Goal: Download file/media

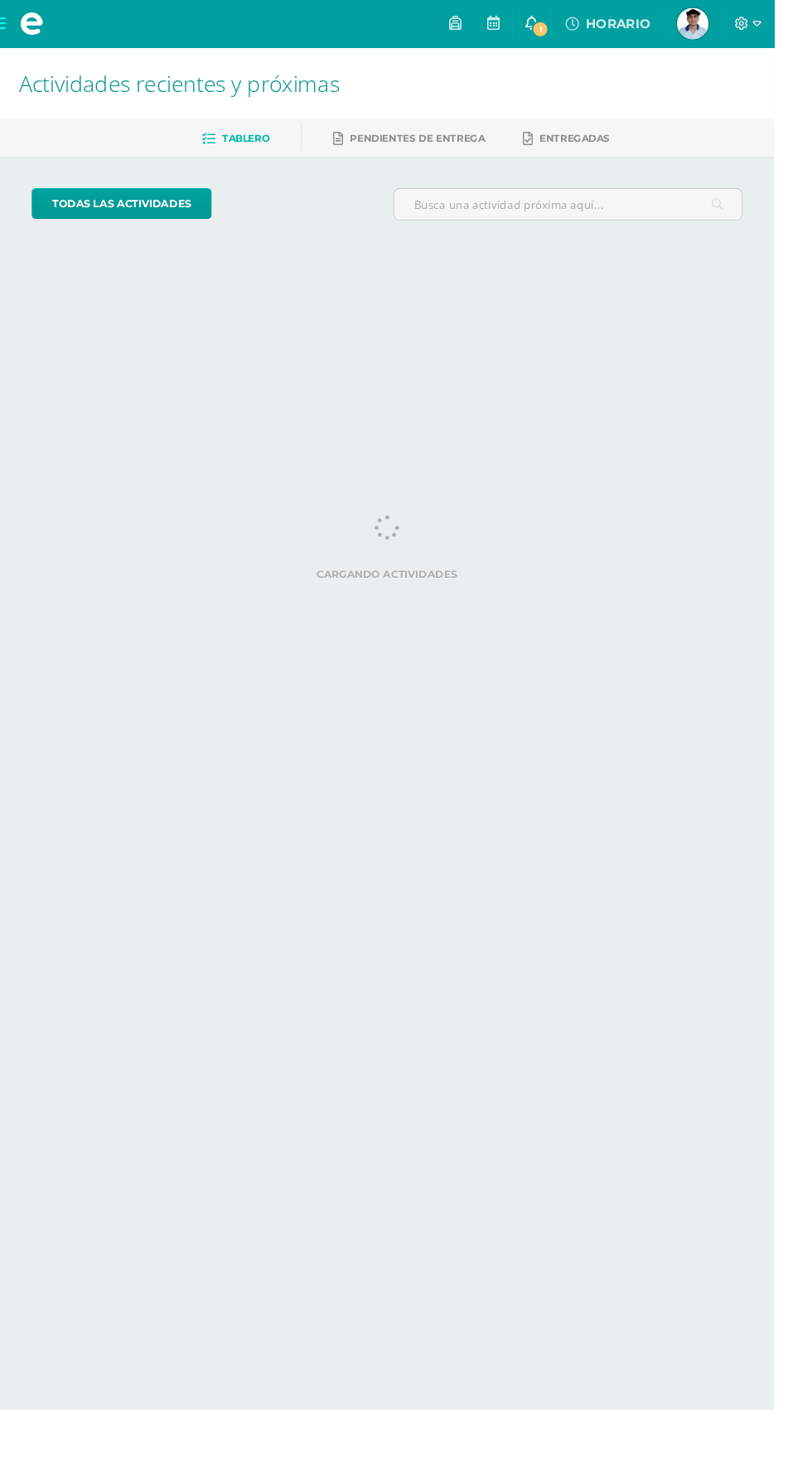
click at [564, 24] on icon at bounding box center [558, 24] width 13 height 15
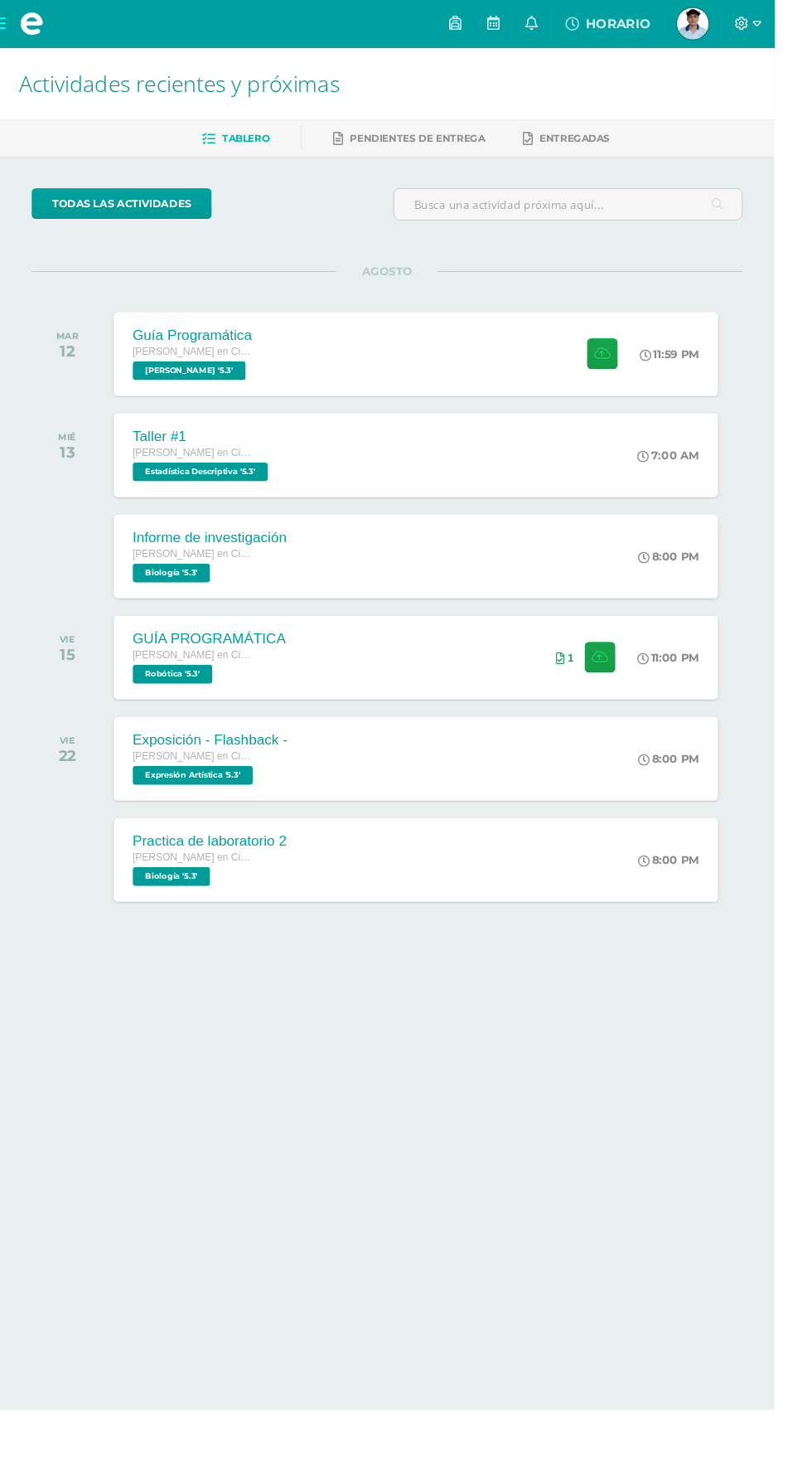
click at [600, 1050] on html "Mis cursos Archivos Cerrar panel Biología Quinto Bachillerato en Ciencias y Let…" at bounding box center [406, 525] width 812 height 1050
click at [469, 342] on div "Guía Programática Quinto Bachillerato en Ciencias y Letras PEREL '5.3' 11:59 PM…" at bounding box center [436, 370] width 641 height 89
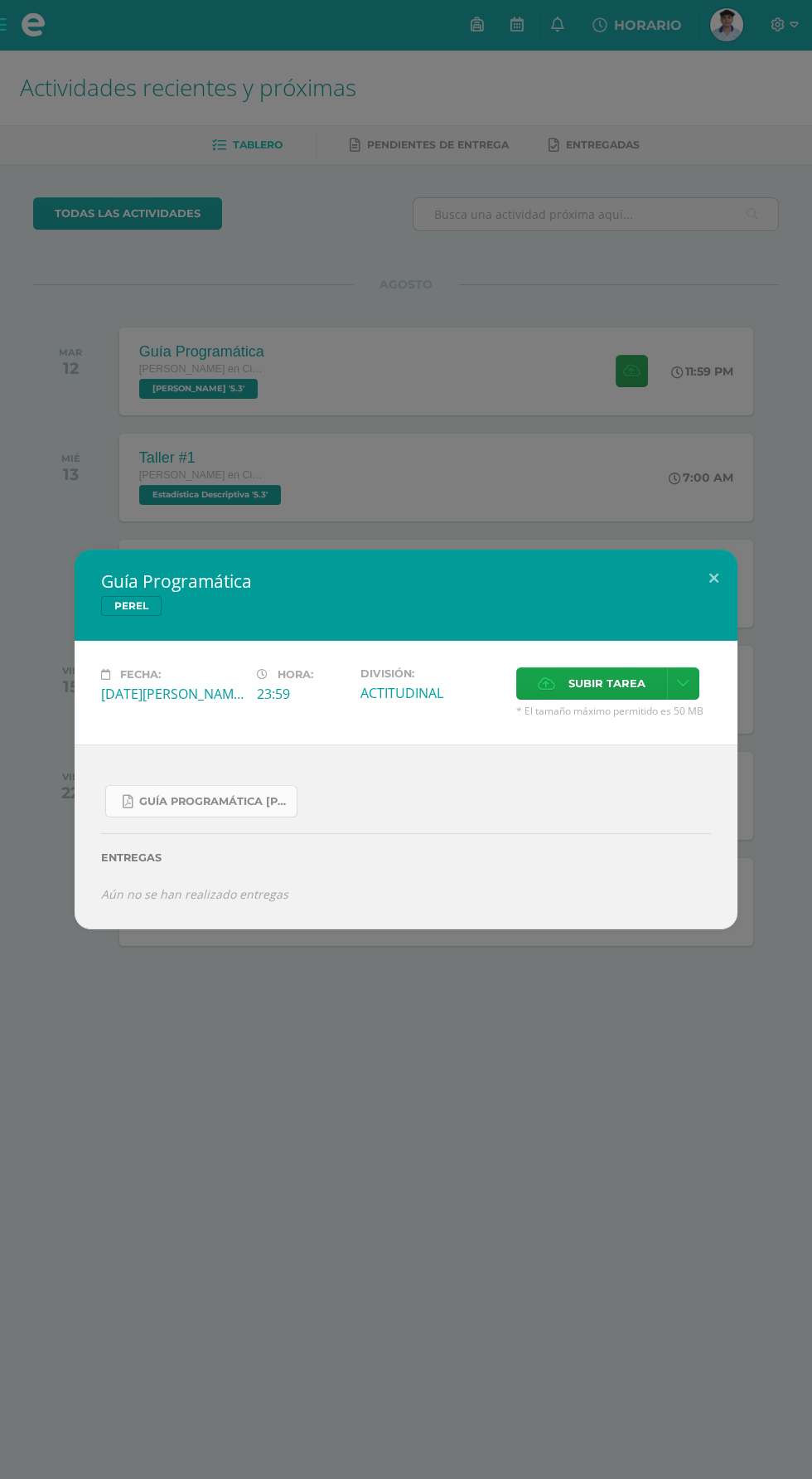
click at [223, 799] on span "Guía Programática PEREL 5toBach - Bloque 3 - Profe. Julio Villatoro.pdf" at bounding box center [214, 802] width 149 height 13
click at [713, 578] on button at bounding box center [713, 578] width 47 height 56
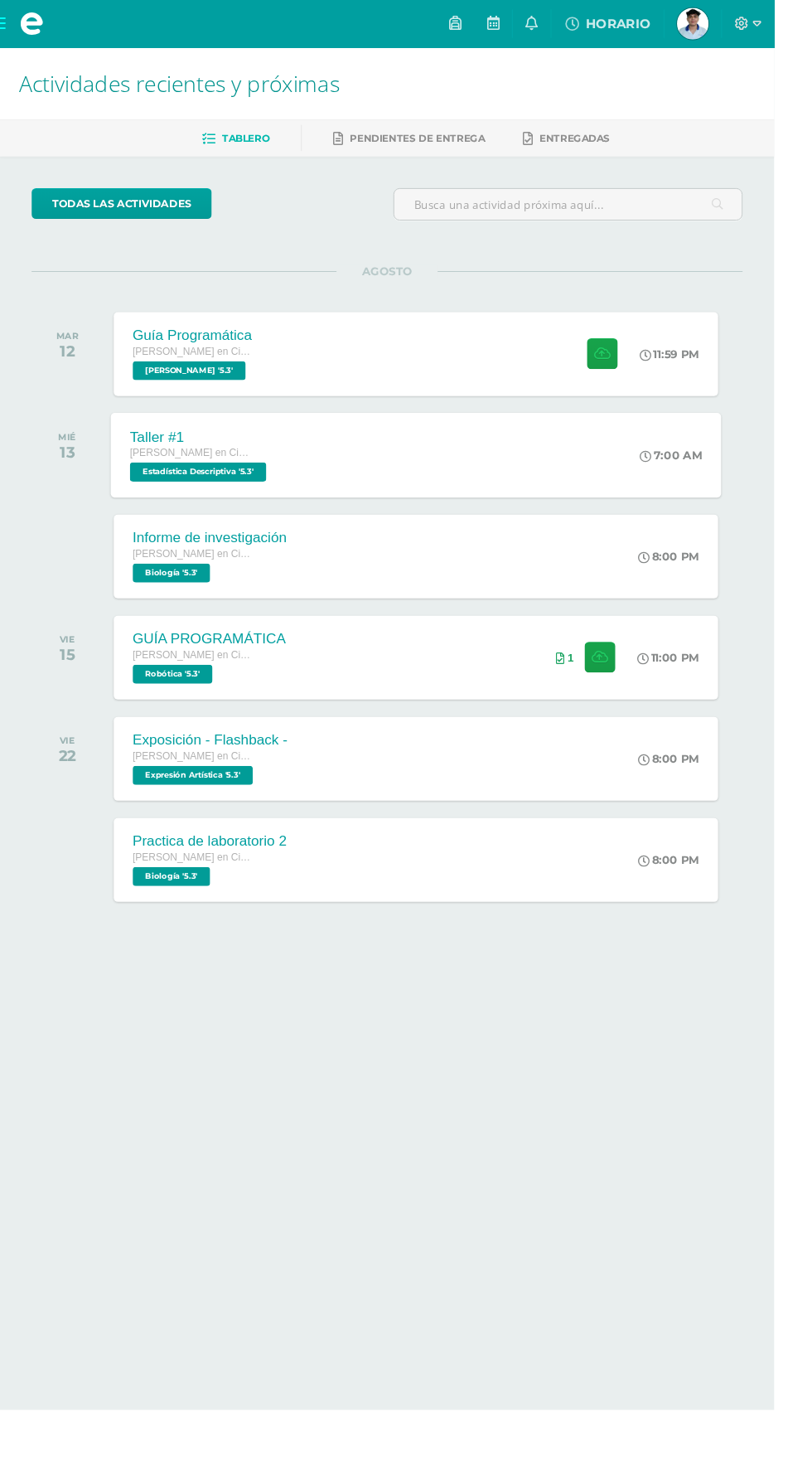
click at [572, 485] on div "Taller #1 Quinto Bachillerato en Ciencias y Letras Estadística Descriptiva '5.3…" at bounding box center [436, 476] width 641 height 89
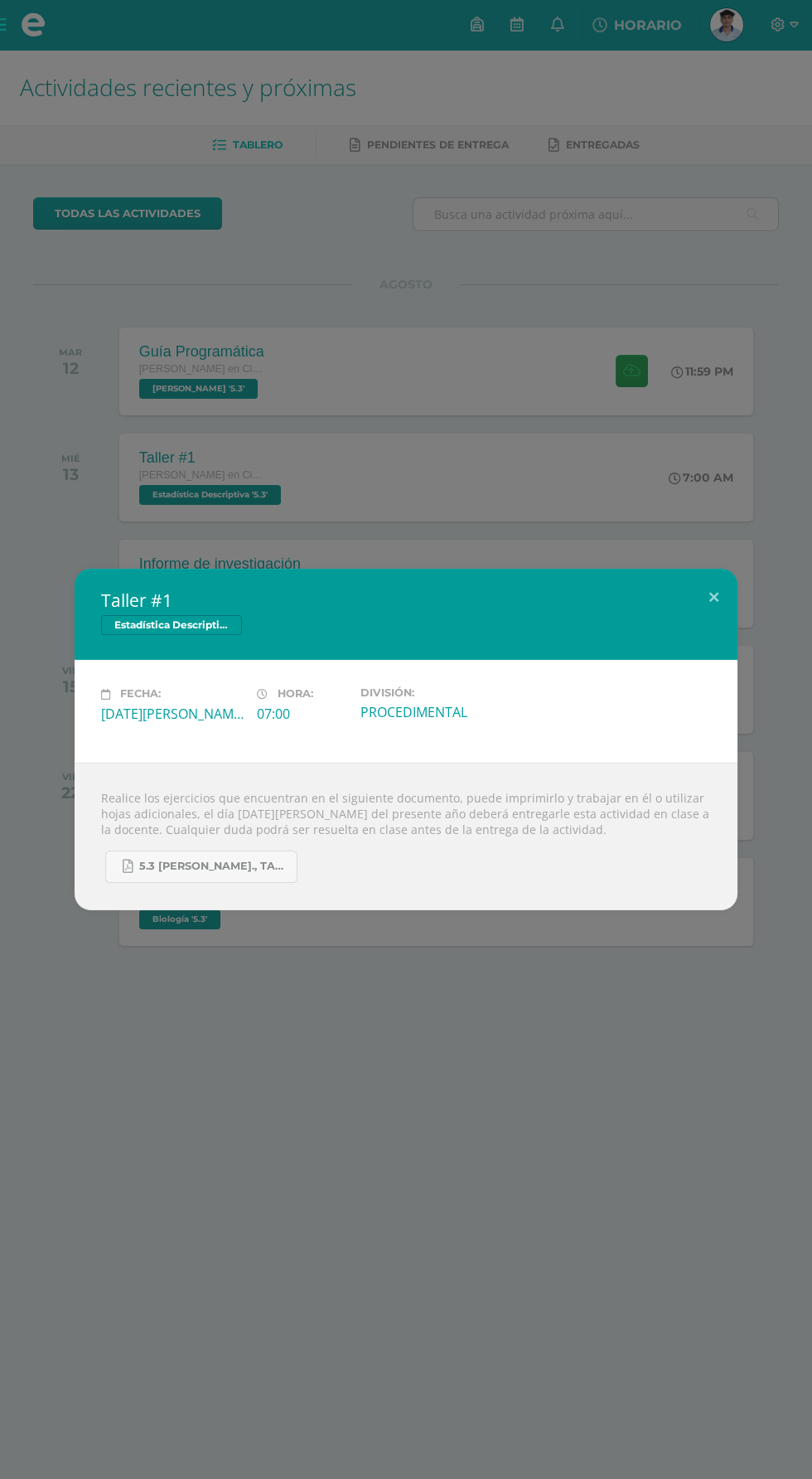
click at [680, 375] on div "Taller #1 Estadística Descriptiva Fecha: Miércoles 13 de Agosto Hora: 07:00 Div…" at bounding box center [406, 740] width 812 height 1479
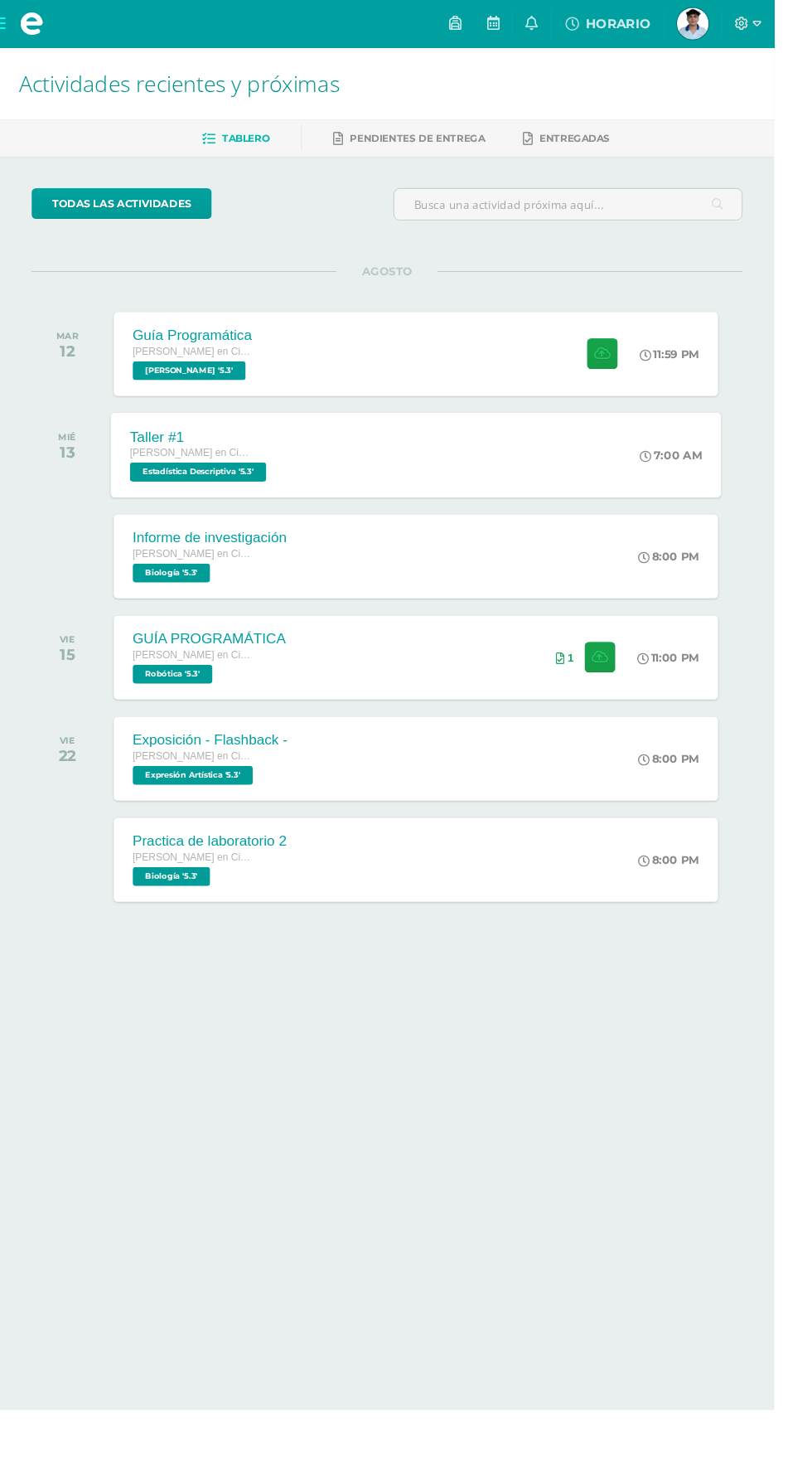
click at [280, 511] on div "Taller #1 Quinto Bachillerato en Ciencias y Letras Estadística Descriptiva '5.3'" at bounding box center [209, 476] width 187 height 89
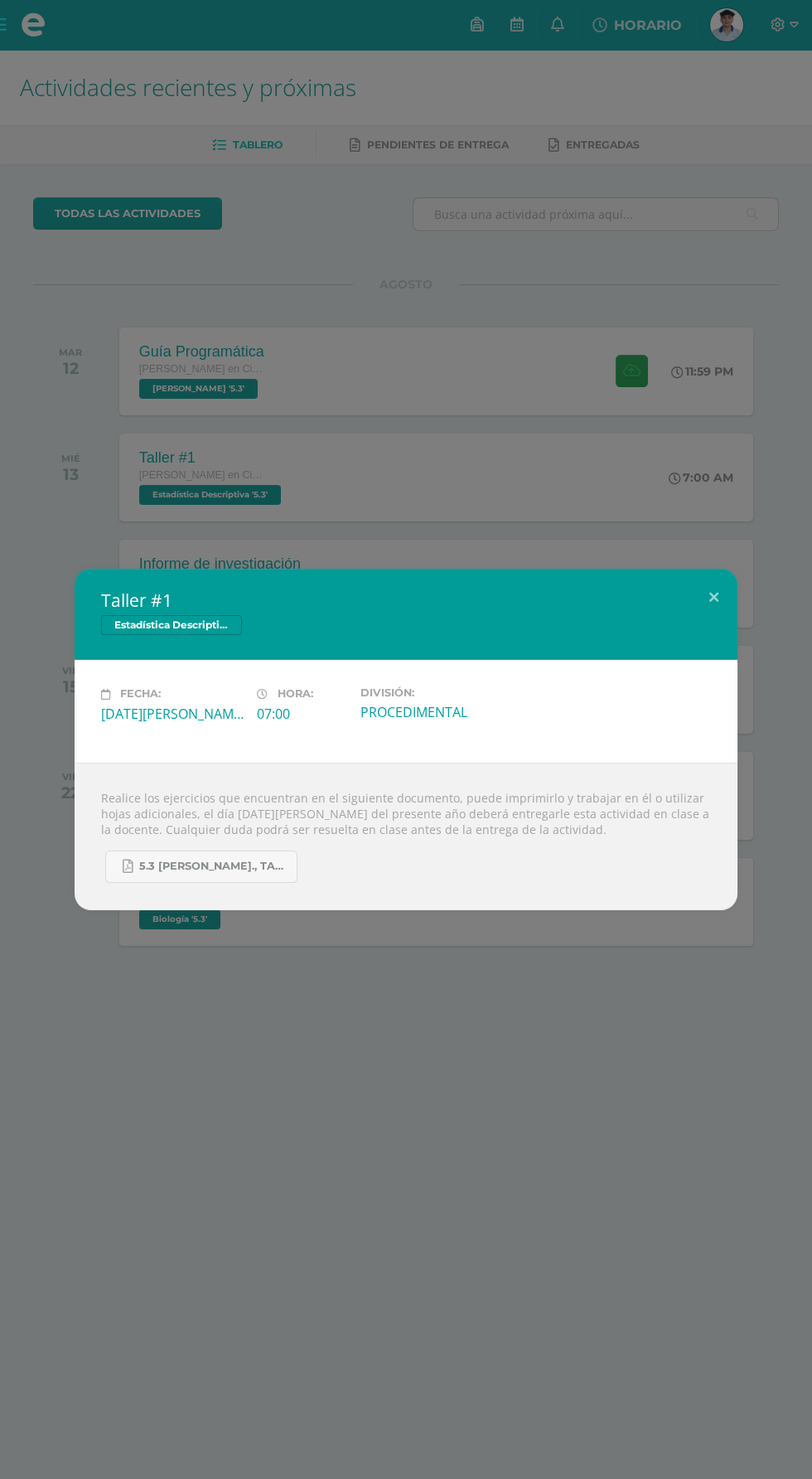
click at [75, 464] on div "Taller #1 Estadística Descriptiva Fecha: Miércoles 13 de Agosto Hora: 07:00 Div…" at bounding box center [406, 740] width 812 height 1479
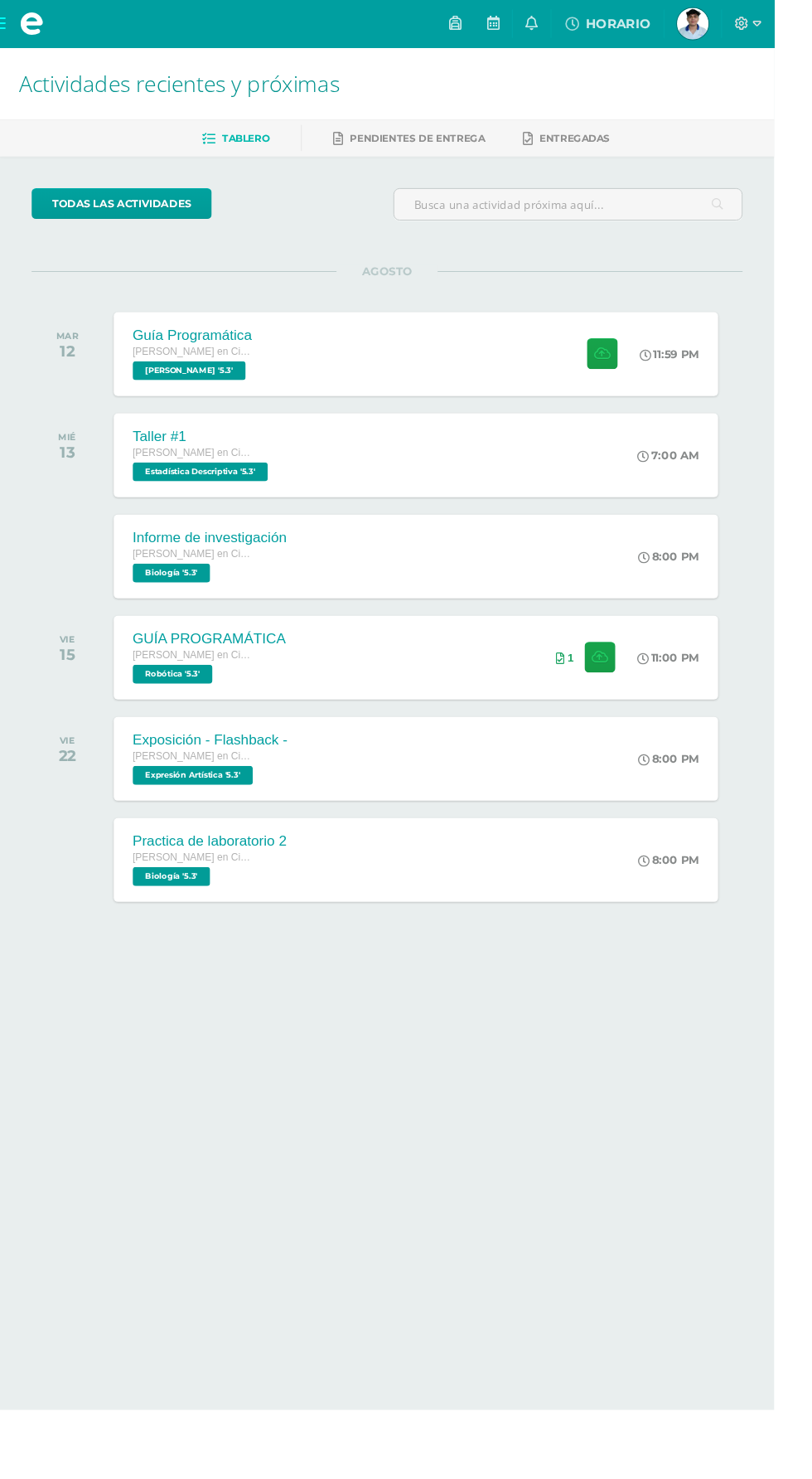
click at [47, 47] on span at bounding box center [33, 25] width 66 height 50
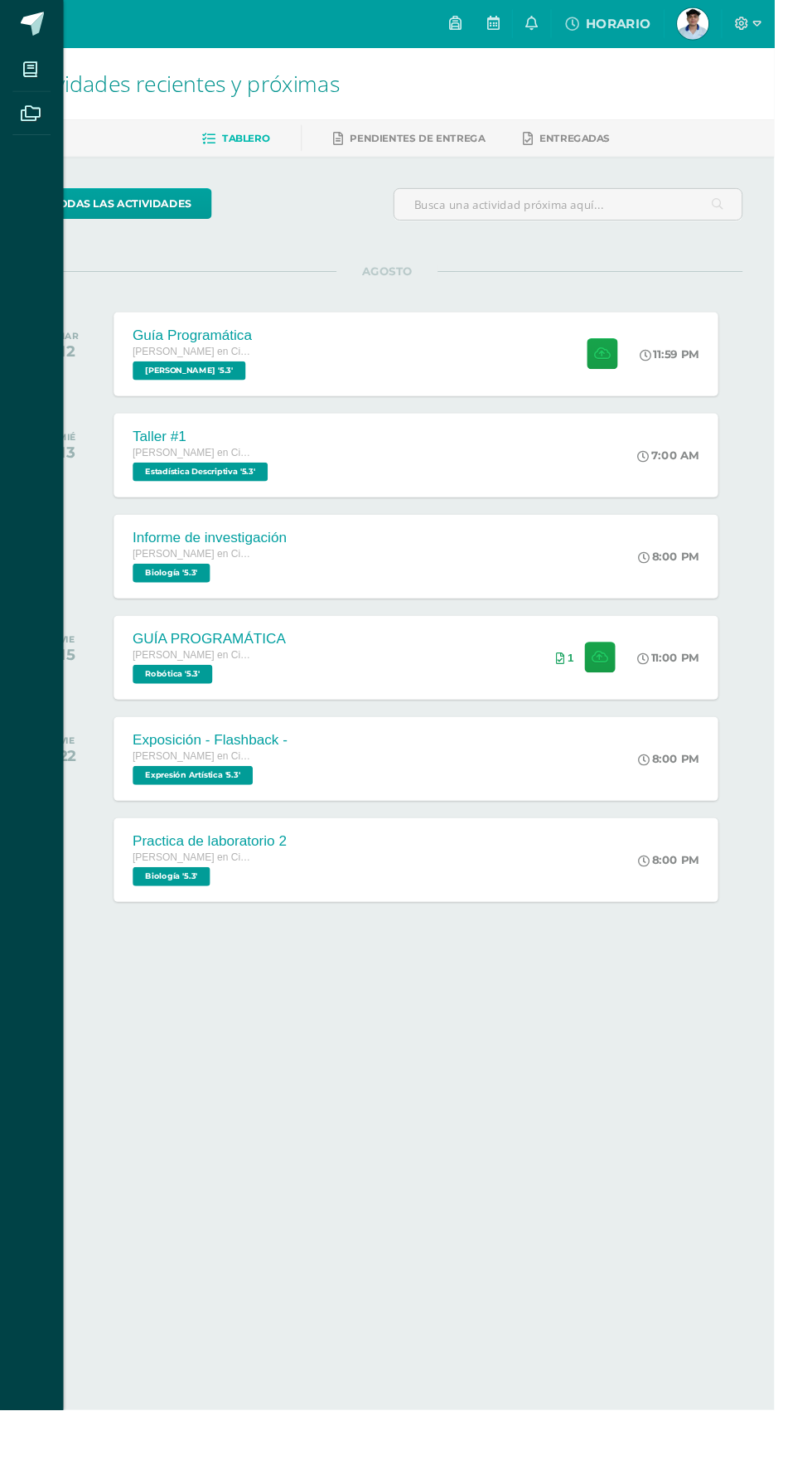
click at [584, 1160] on div "Mis cursos Archivos Cerrar panel Biología Quinto Bachillerato en Ciencias y Let…" at bounding box center [406, 740] width 812 height 1479
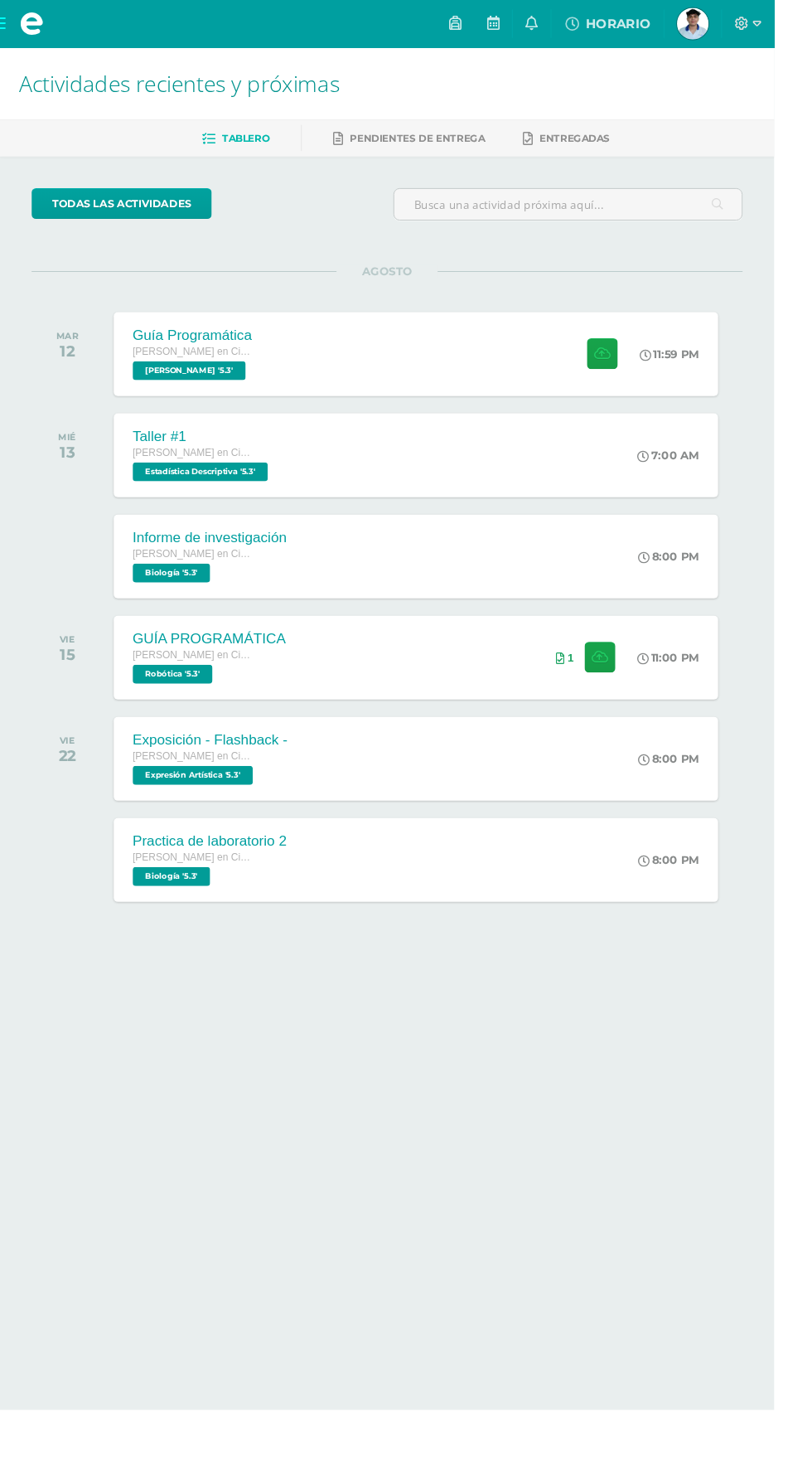
click at [50, 14] on span at bounding box center [33, 25] width 66 height 50
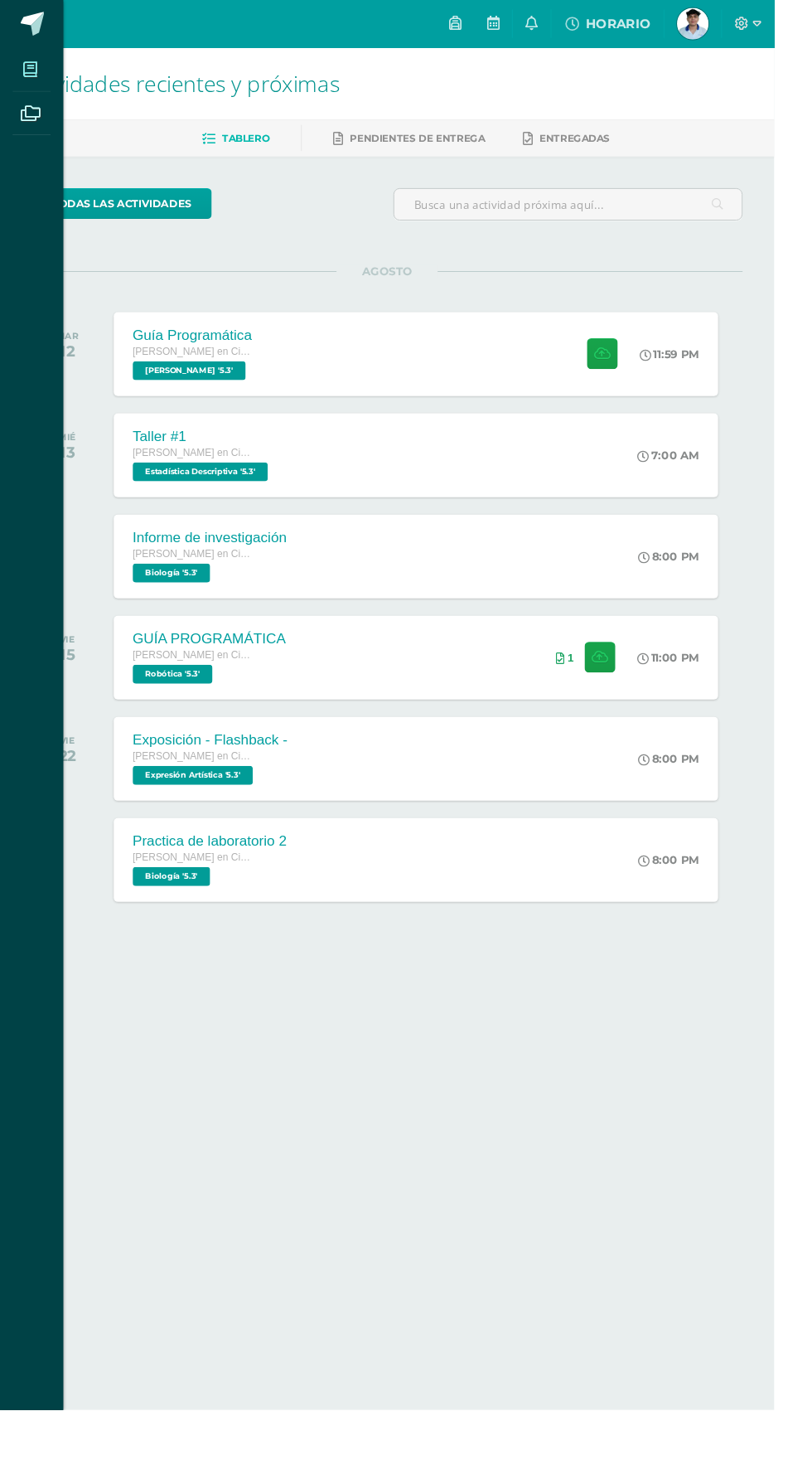
click at [32, 72] on icon at bounding box center [32, 73] width 15 height 16
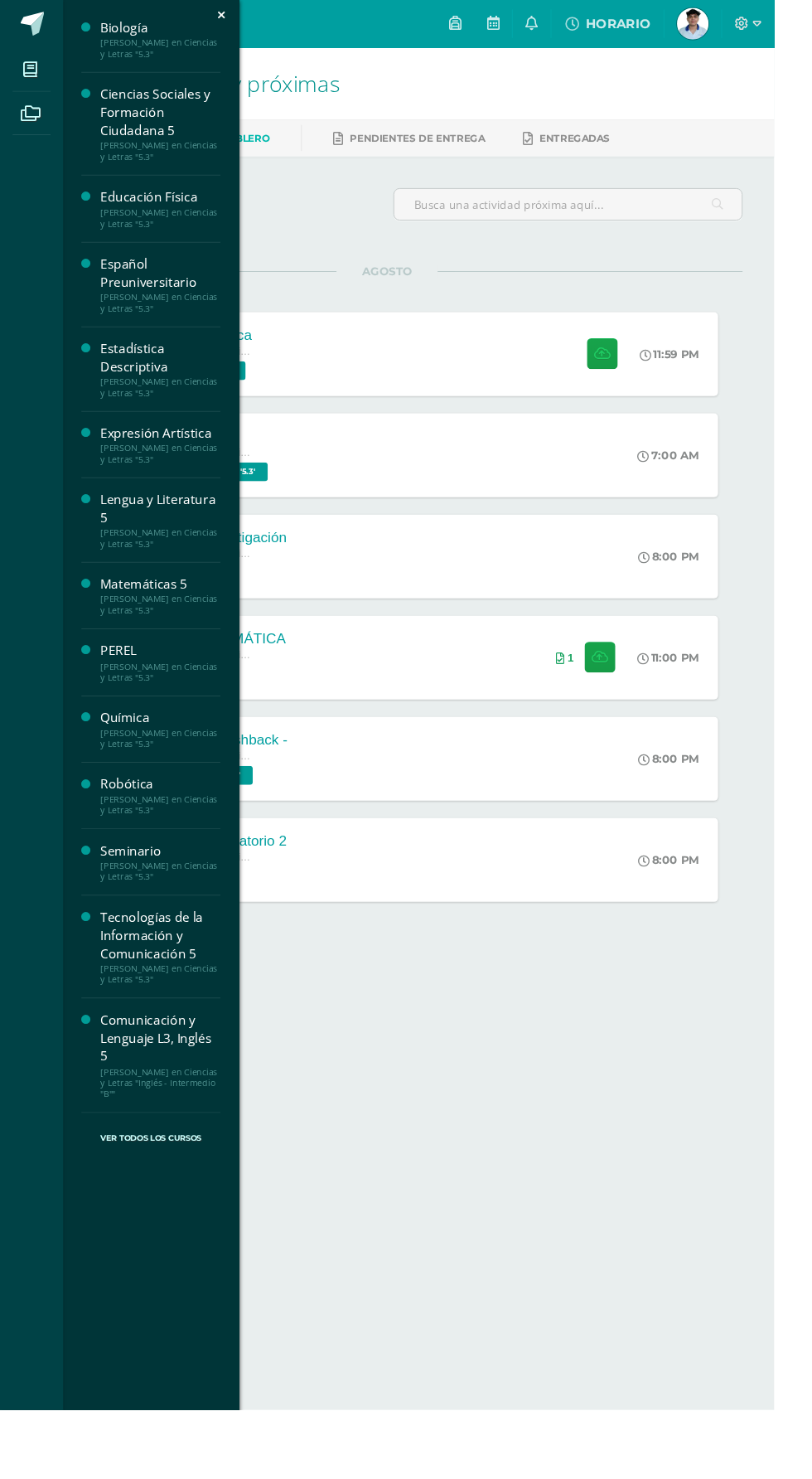
click at [117, 769] on div "[PERSON_NAME] en Ciencias y Letras "5.3"" at bounding box center [168, 774] width 126 height 23
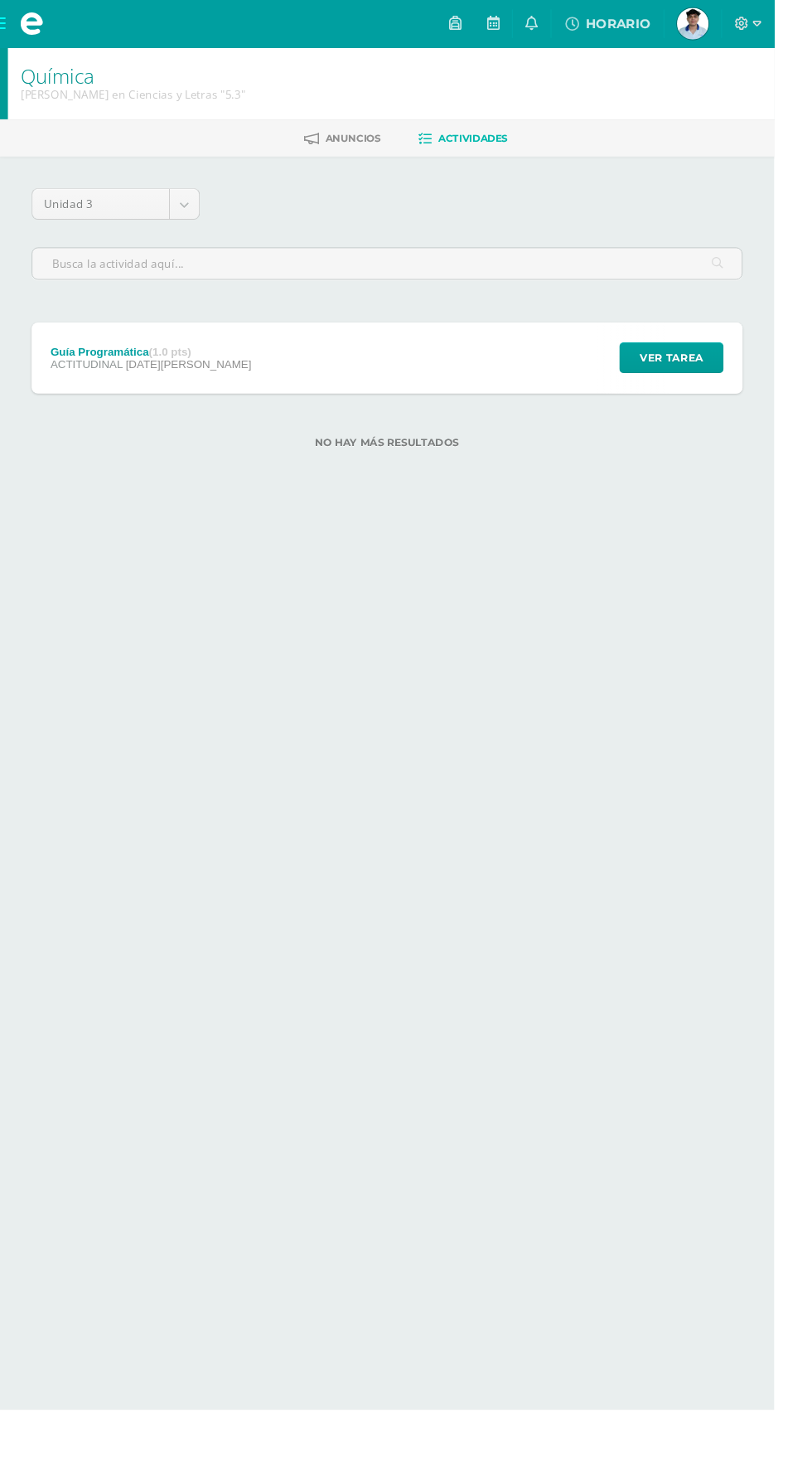
click at [477, 386] on div "Guía Programática (1.0 pts) ACTITUDINAL [DATE][PERSON_NAME] Ver tarea Guía Prog…" at bounding box center [406, 376] width 746 height 75
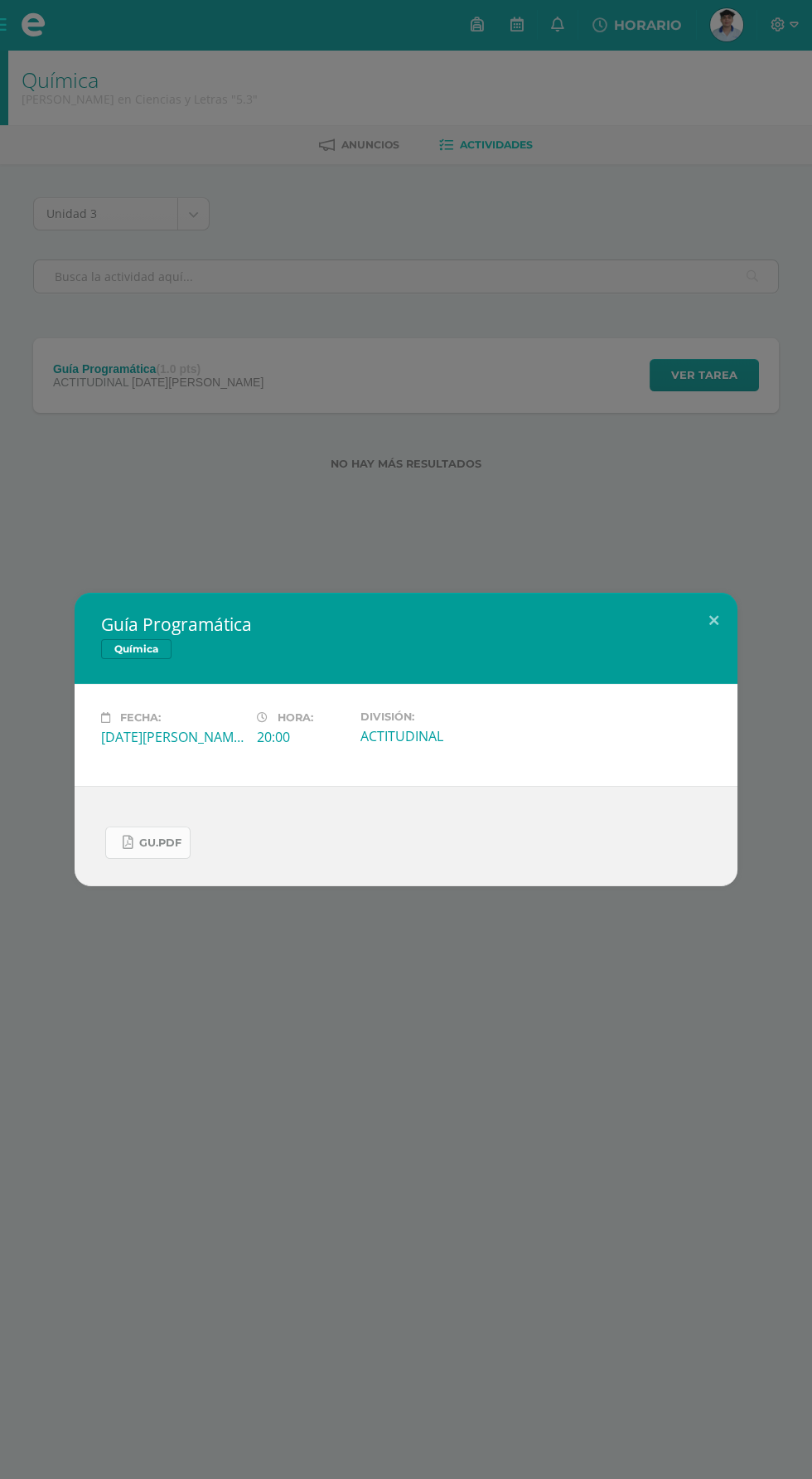
click at [146, 845] on span "Gu.pdf" at bounding box center [161, 844] width 42 height 13
